Goal: Task Accomplishment & Management: Manage account settings

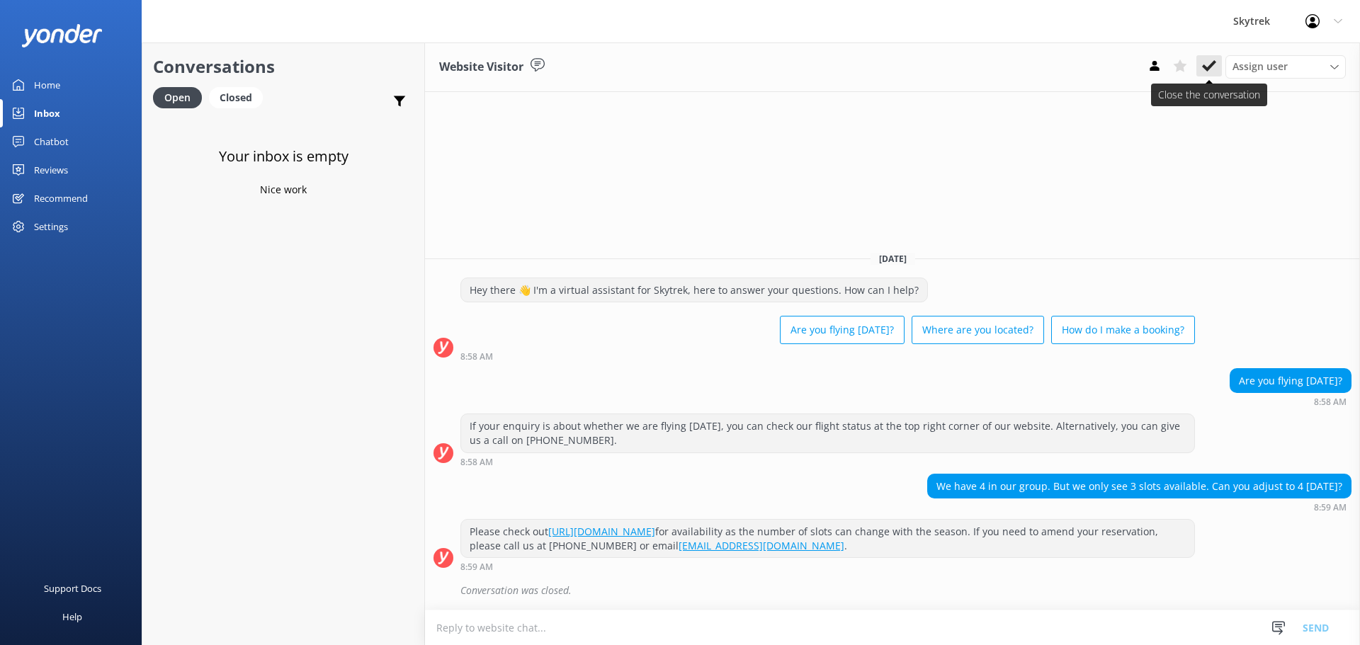
click at [1196, 59] on div "Assign user Ian Clark Skytrek Ops" at bounding box center [1244, 66] width 204 height 23
click at [1200, 58] on button at bounding box center [1208, 65] width 25 height 21
